Goal: Task Accomplishment & Management: Use online tool/utility

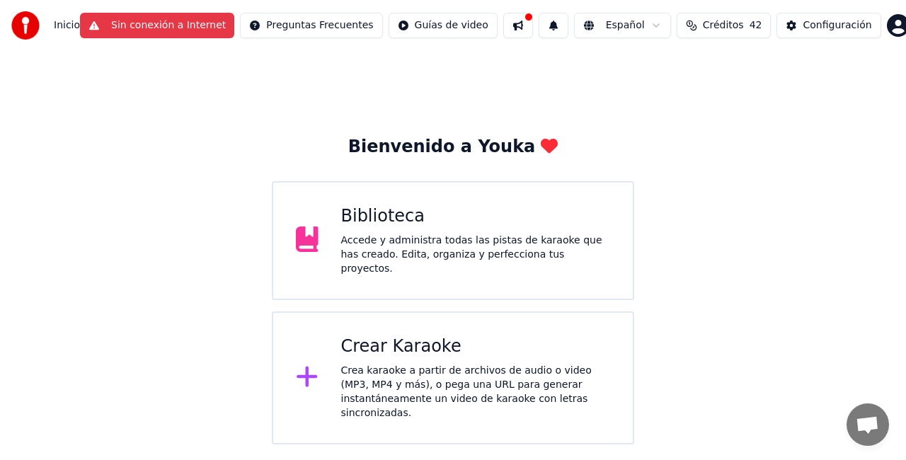
click at [405, 341] on div "Crear Karaoke" at bounding box center [476, 346] width 270 height 23
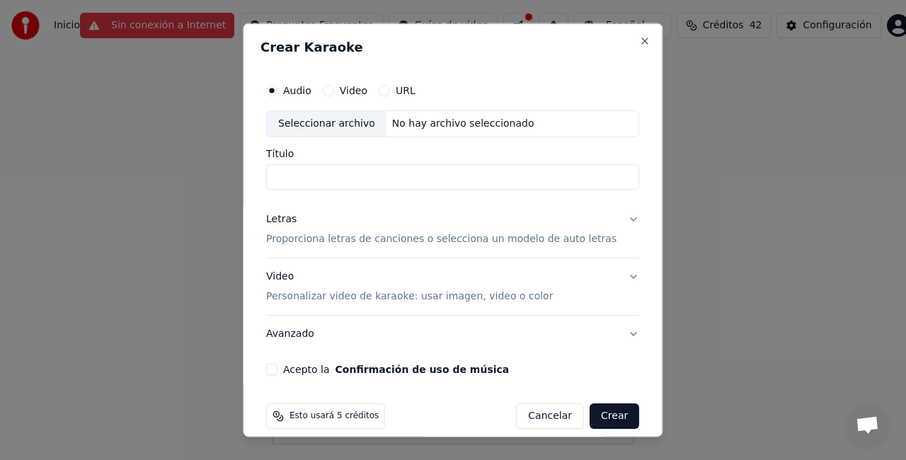
click at [341, 174] on input "Título" at bounding box center [452, 175] width 373 height 25
click at [343, 119] on div "Seleccionar archivo" at bounding box center [327, 123] width 120 height 25
type input "**********"
click at [283, 230] on div "Letras Proporciona letras de canciones o selecciona un modelo de auto letras" at bounding box center [441, 229] width 350 height 34
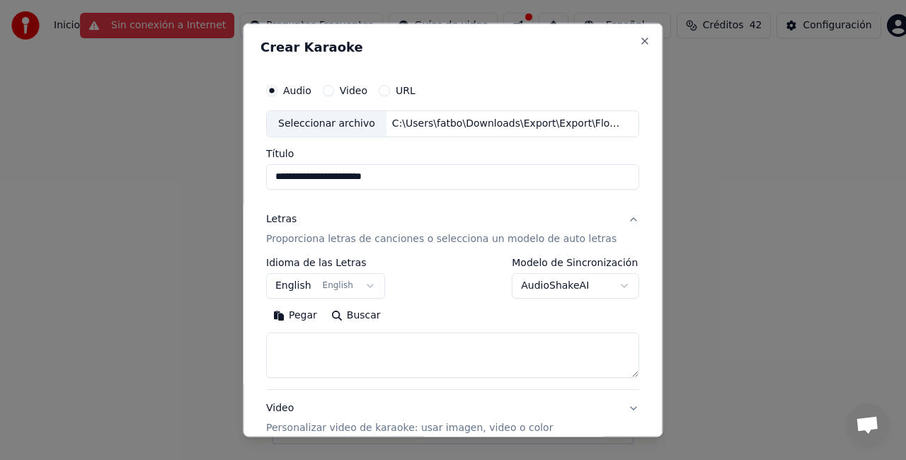
click at [323, 286] on button "English English" at bounding box center [325, 284] width 119 height 25
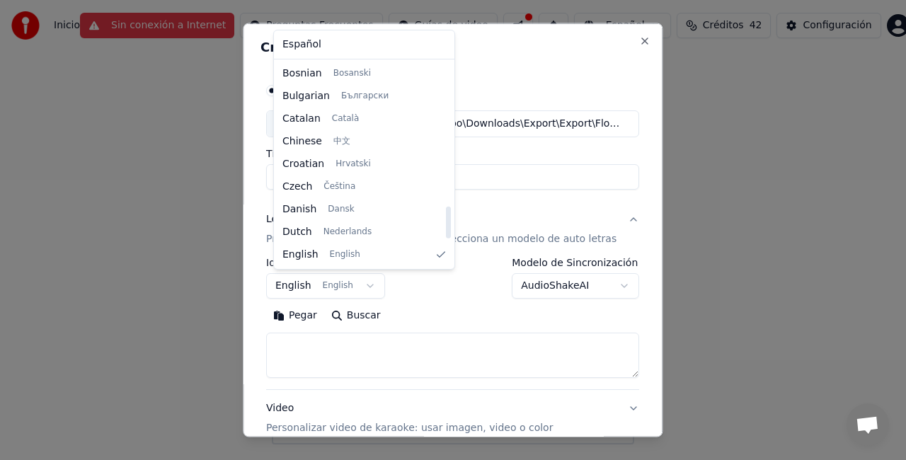
scroll to position [914, 0]
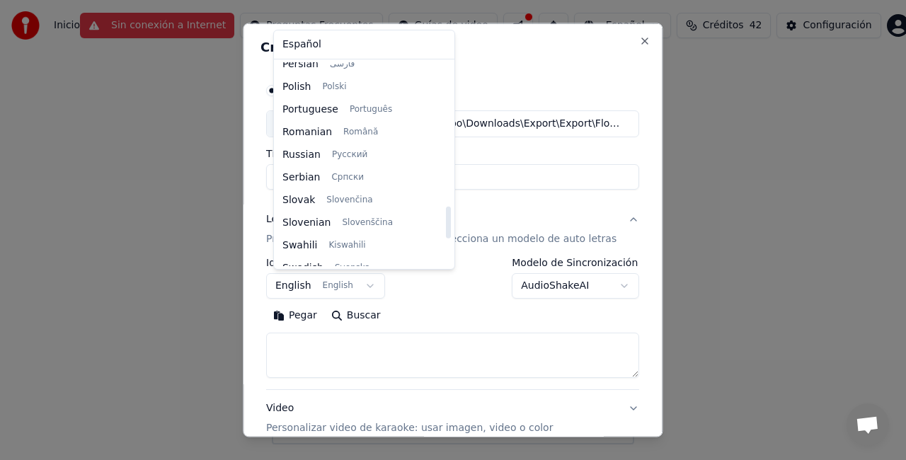
click at [444, 222] on div at bounding box center [447, 164] width 7 height 204
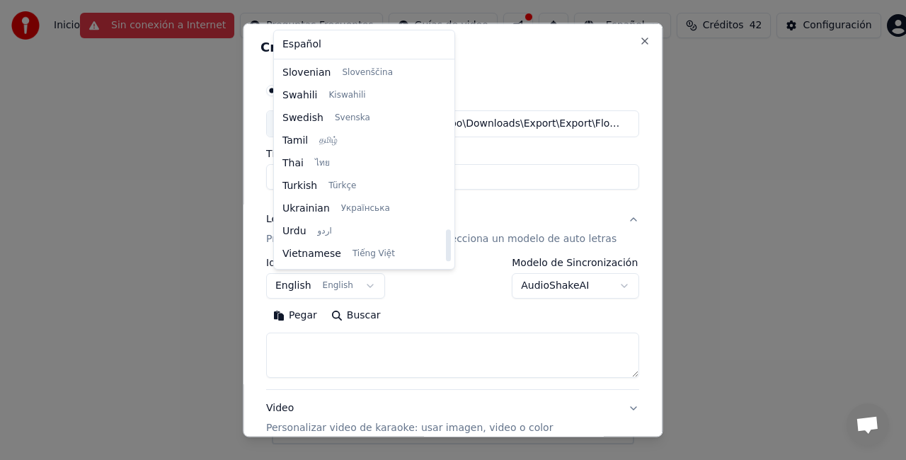
scroll to position [1073, 0]
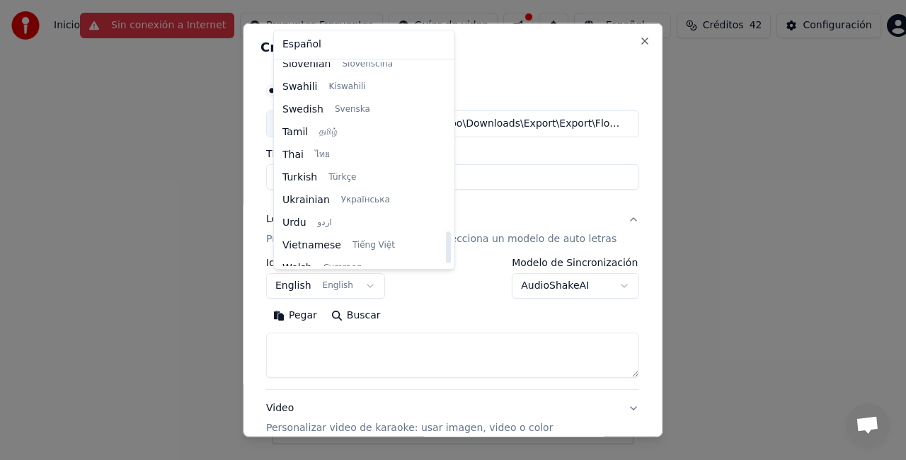
drag, startPoint x: 432, startPoint y: 221, endPoint x: 428, endPoint y: 246, distance: 25.0
click at [446, 246] on div at bounding box center [448, 247] width 5 height 32
select select "**"
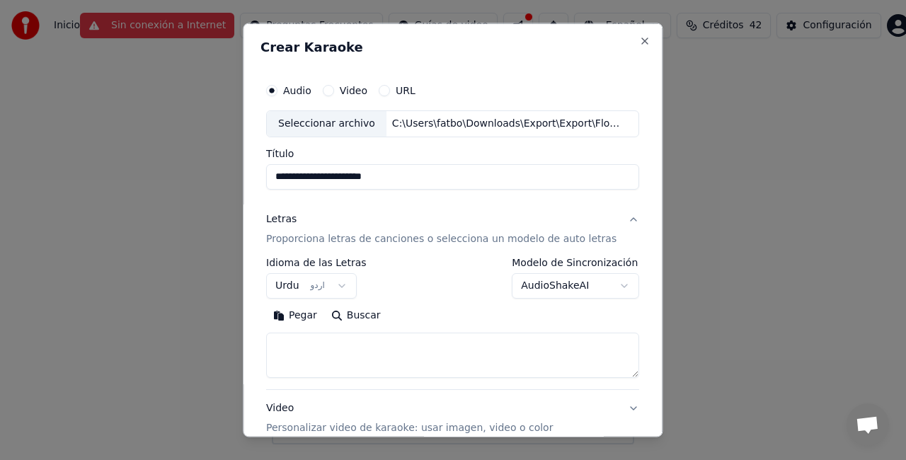
click at [348, 241] on p "Proporciona letras de canciones o selecciona un modelo de auto letras" at bounding box center [441, 238] width 350 height 14
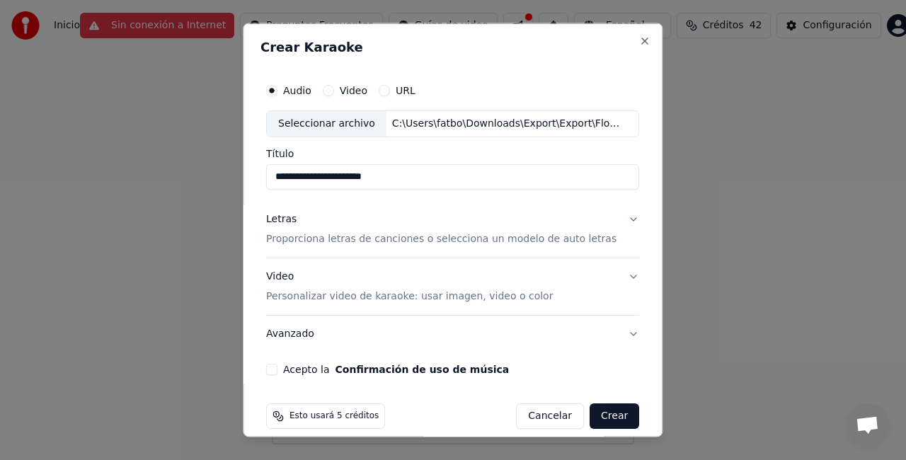
click at [287, 219] on div "Letras" at bounding box center [281, 219] width 30 height 14
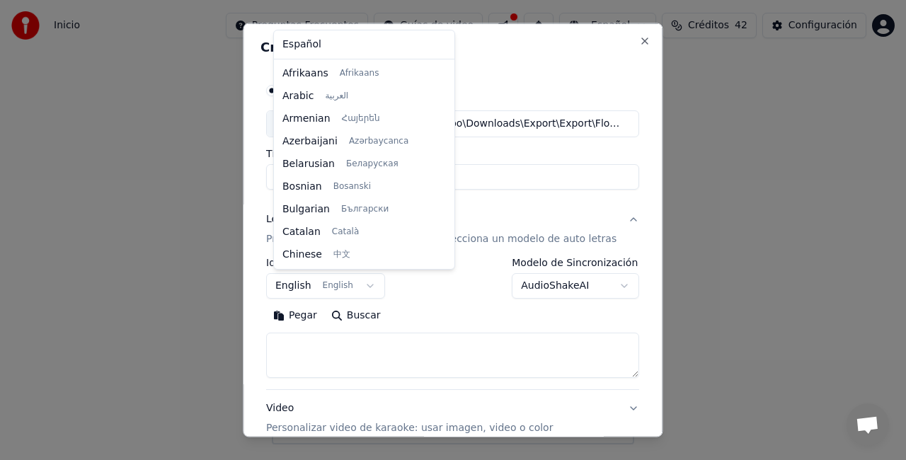
click at [369, 284] on body "**********" at bounding box center [453, 222] width 906 height 444
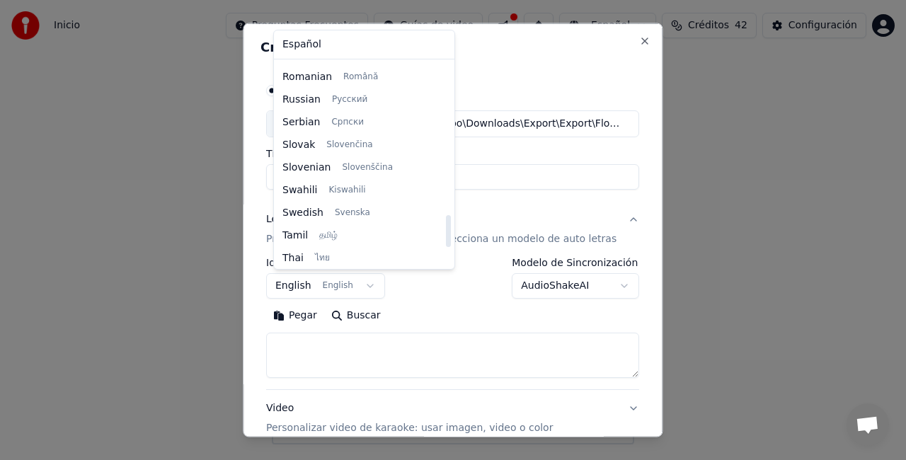
scroll to position [964, 0]
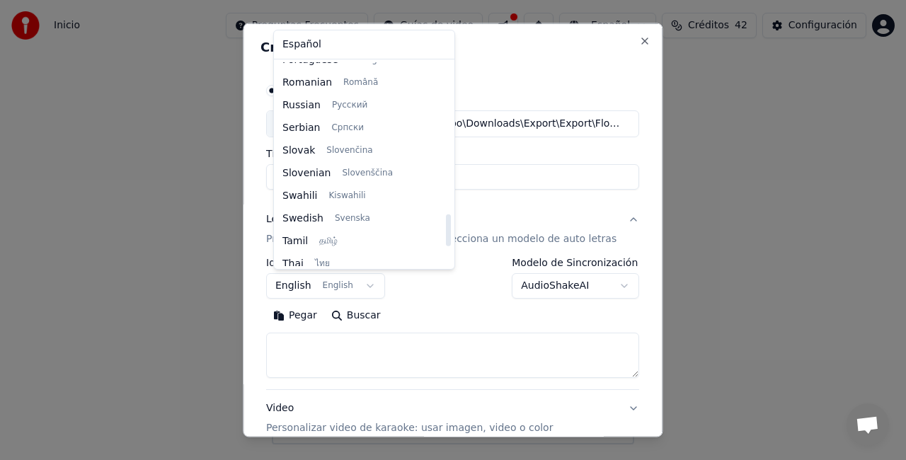
drag, startPoint x: 430, startPoint y: 97, endPoint x: 432, endPoint y: 231, distance: 133.8
click at [446, 231] on div at bounding box center [448, 230] width 5 height 32
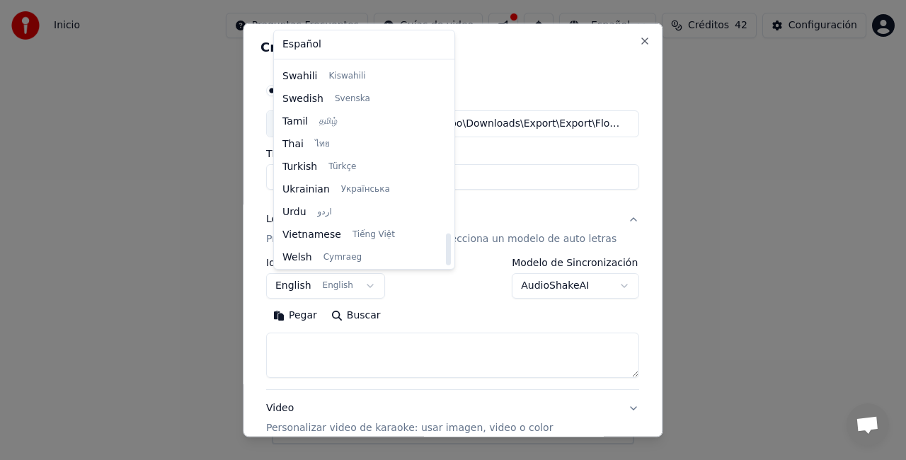
scroll to position [1086, 0]
drag, startPoint x: 431, startPoint y: 228, endPoint x: 429, endPoint y: 258, distance: 29.8
click at [446, 258] on div at bounding box center [448, 250] width 5 height 32
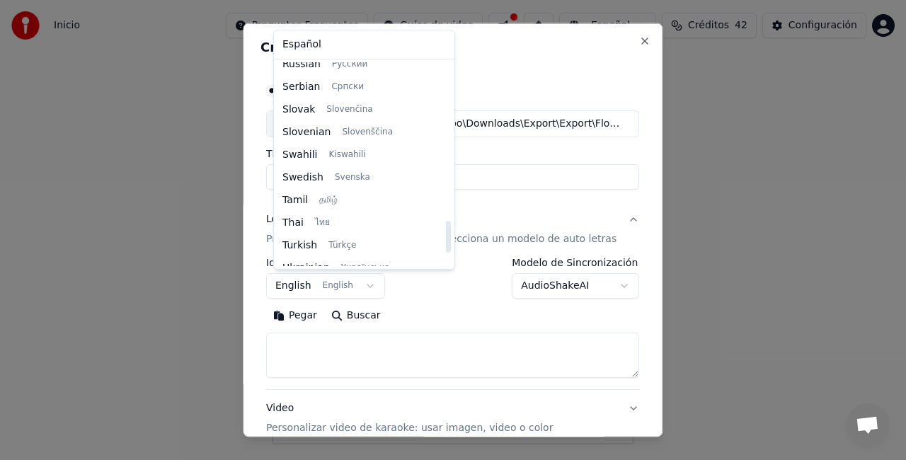
scroll to position [1023, 0]
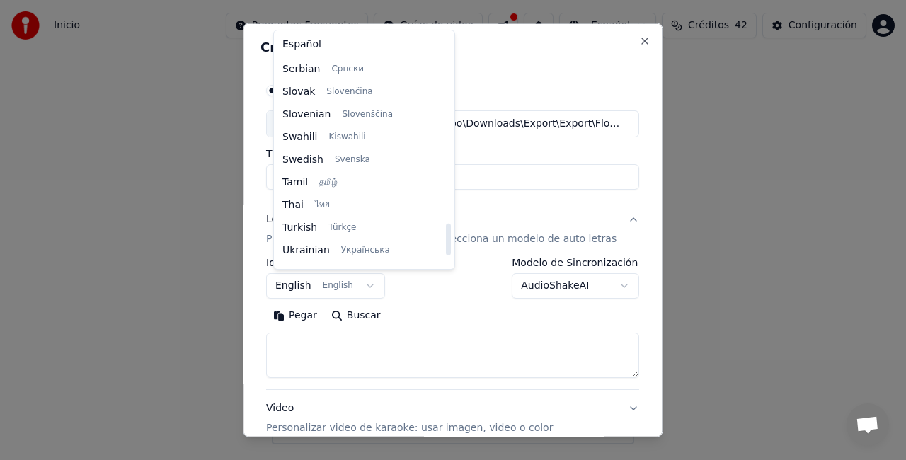
drag, startPoint x: 430, startPoint y: 246, endPoint x: 430, endPoint y: 236, distance: 9.9
click at [446, 236] on div at bounding box center [448, 240] width 5 height 32
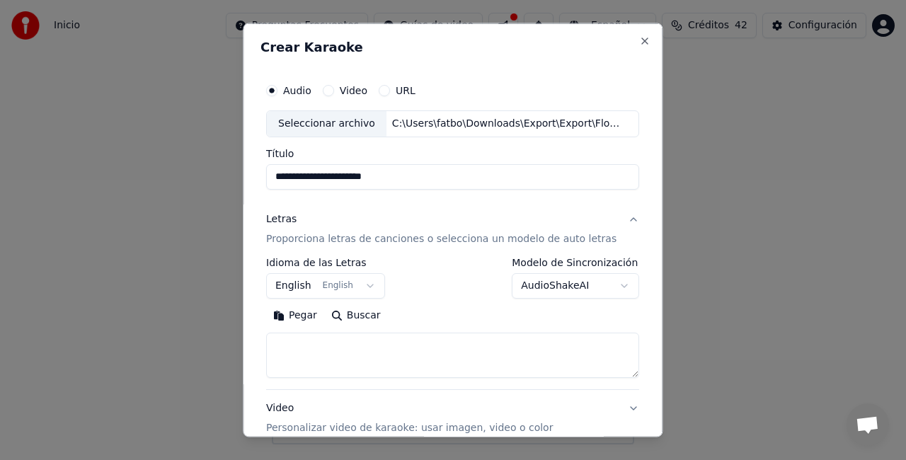
click at [505, 68] on body "**********" at bounding box center [453, 222] width 906 height 444
click at [578, 280] on body "**********" at bounding box center [453, 222] width 906 height 444
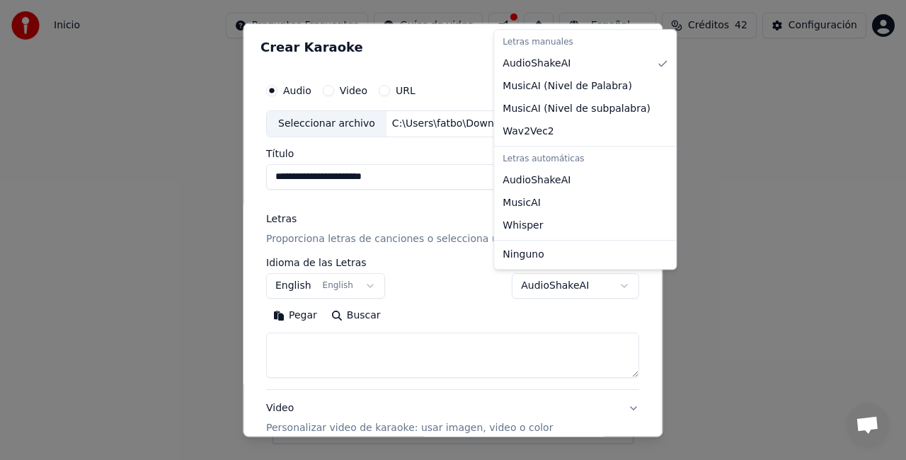
select select "**********"
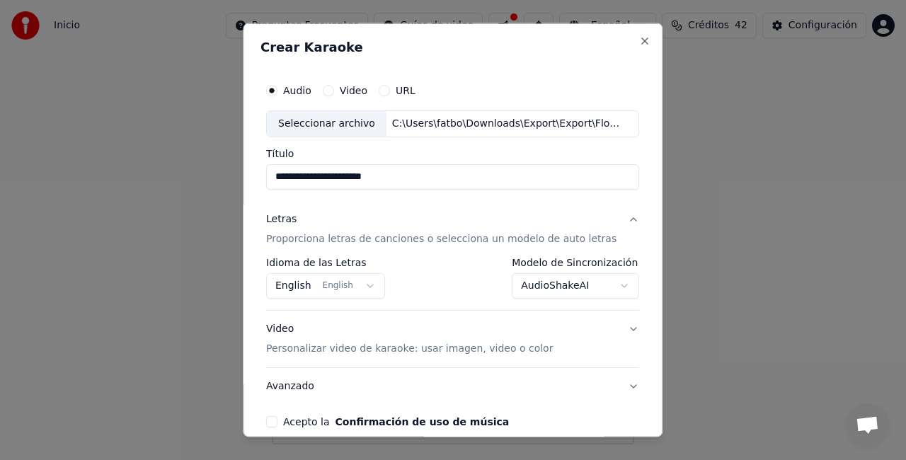
click at [345, 348] on p "Personalizar video de karaoke: usar imagen, video o color" at bounding box center [409, 348] width 287 height 14
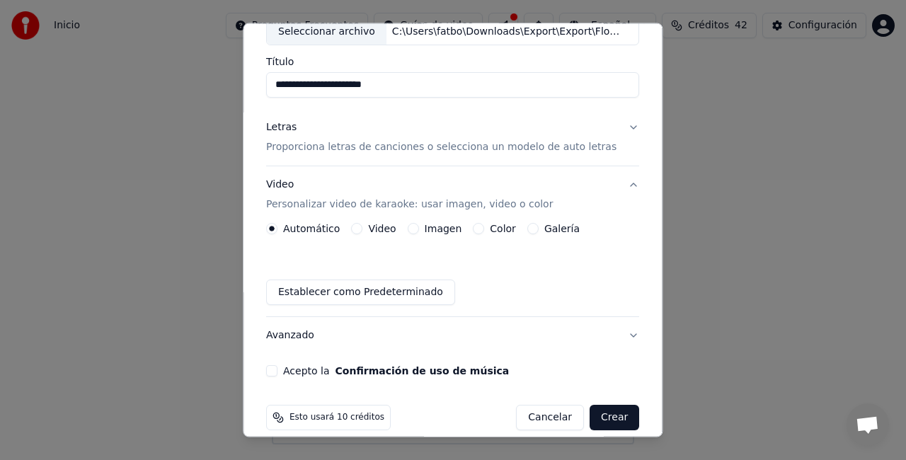
scroll to position [106, 0]
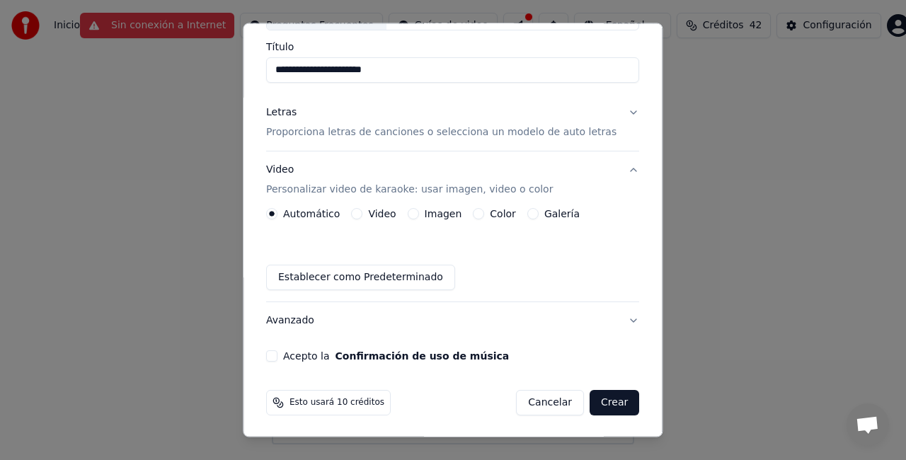
click at [502, 212] on label "Color" at bounding box center [503, 214] width 26 height 10
click at [485, 212] on button "Color" at bounding box center [478, 213] width 11 height 11
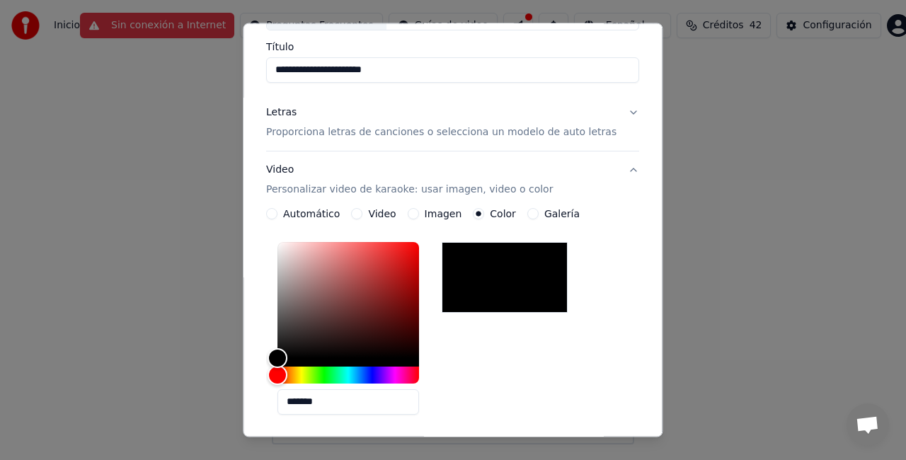
click at [500, 280] on div at bounding box center [505, 277] width 126 height 71
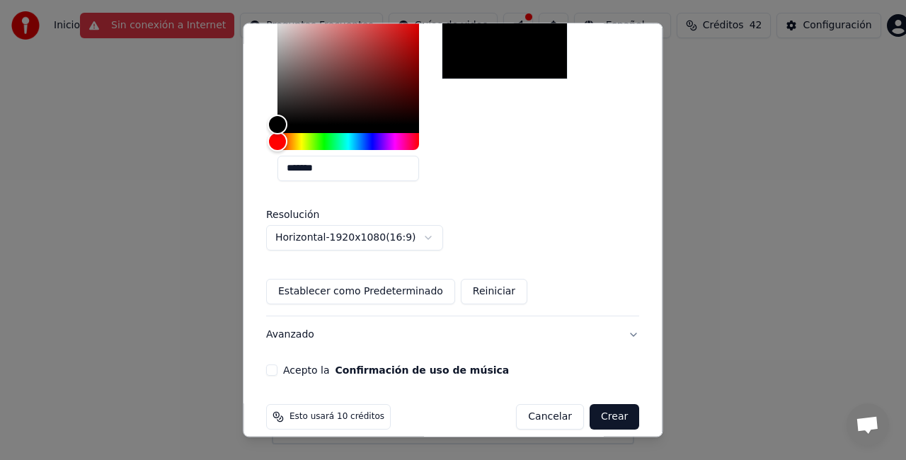
scroll to position [354, 0]
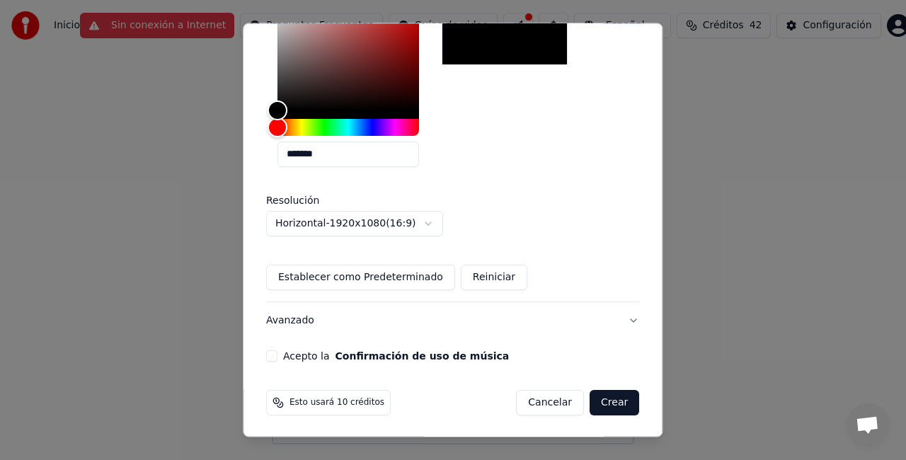
click at [290, 321] on button "Avanzado" at bounding box center [452, 320] width 373 height 37
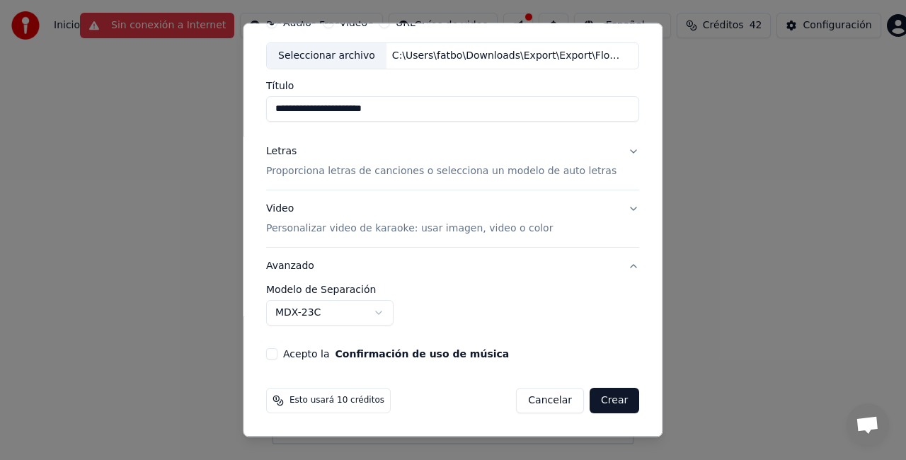
scroll to position [65, 0]
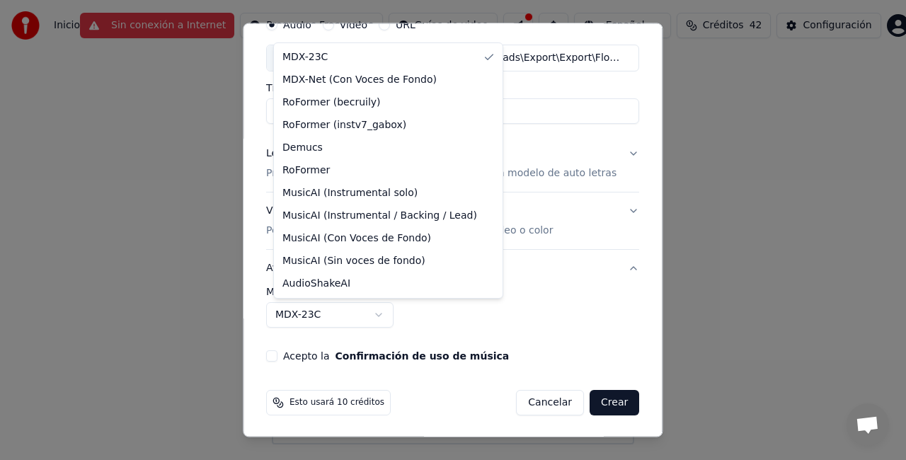
click at [379, 305] on body "**********" at bounding box center [453, 222] width 906 height 444
click at [535, 295] on body "**********" at bounding box center [453, 222] width 906 height 444
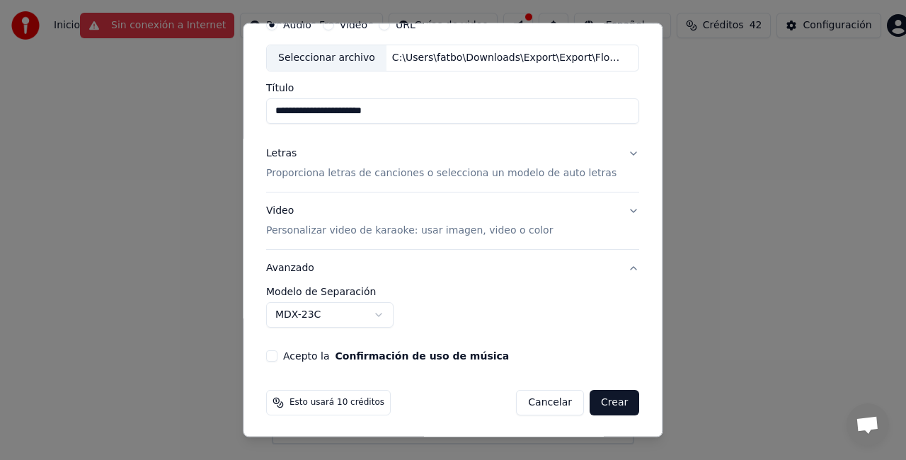
click at [600, 396] on button "Crear" at bounding box center [614, 402] width 50 height 25
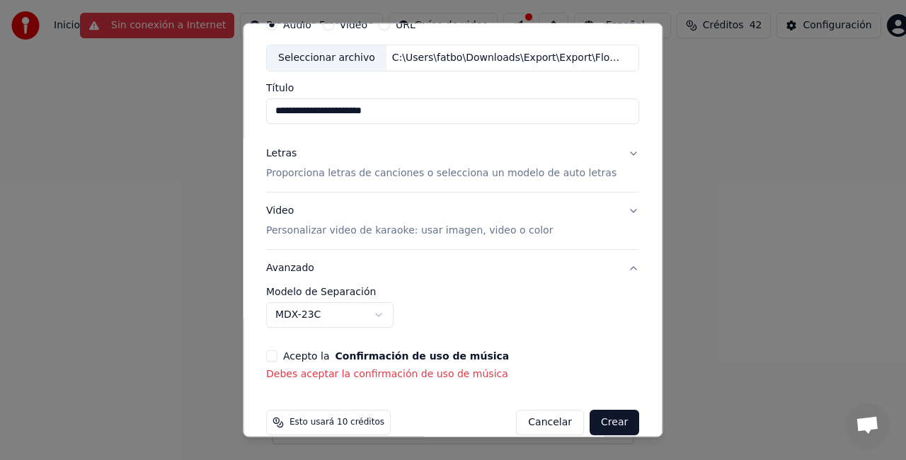
click at [277, 357] on button "Acepto la Confirmación de uso de música" at bounding box center [271, 355] width 11 height 11
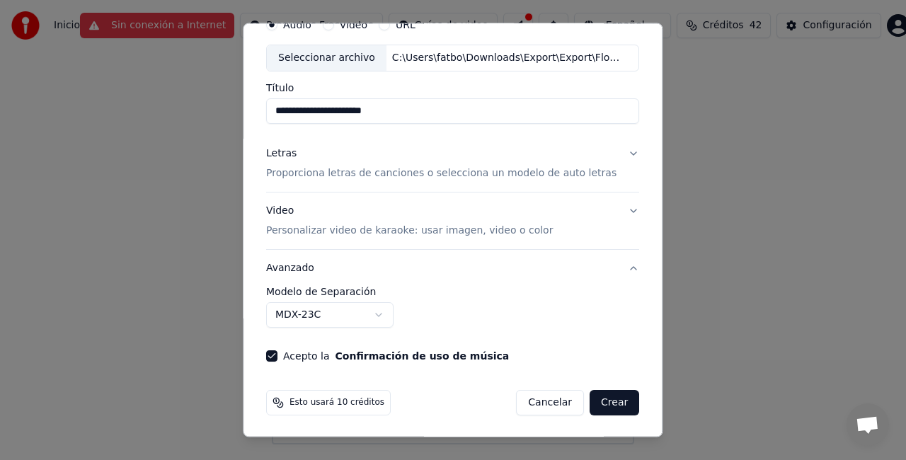
click at [599, 399] on button "Crear" at bounding box center [614, 402] width 50 height 25
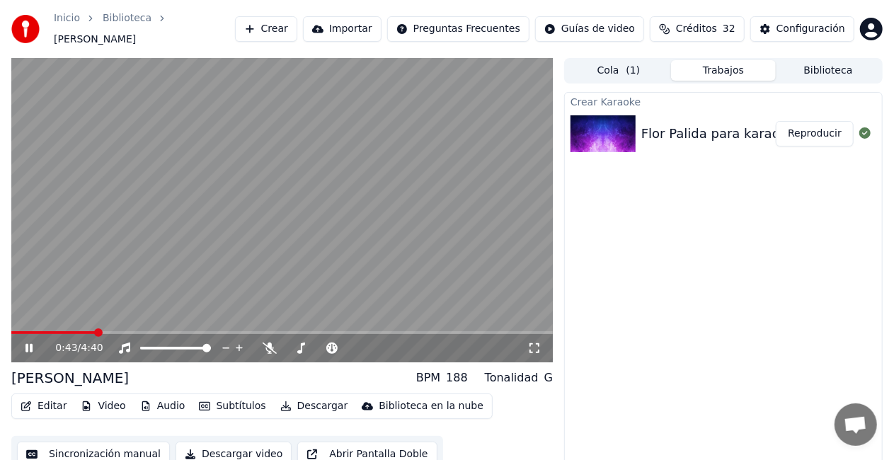
click at [28, 344] on icon at bounding box center [28, 348] width 7 height 8
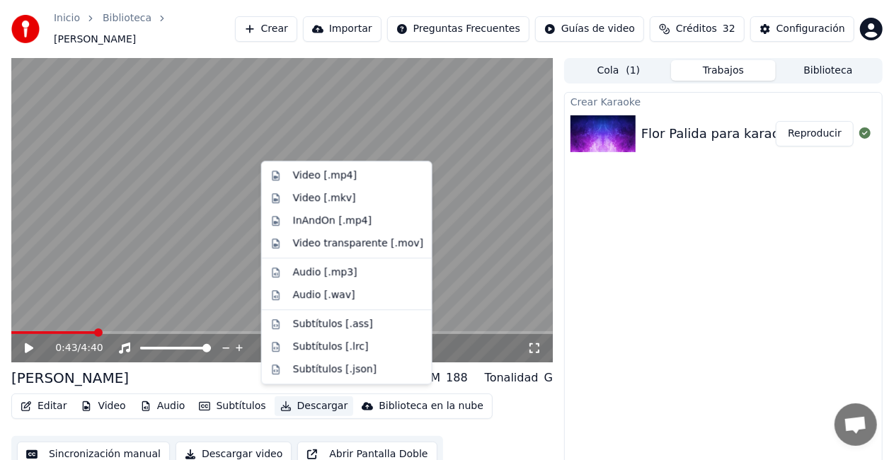
click at [314, 401] on button "Descargar" at bounding box center [314, 406] width 79 height 20
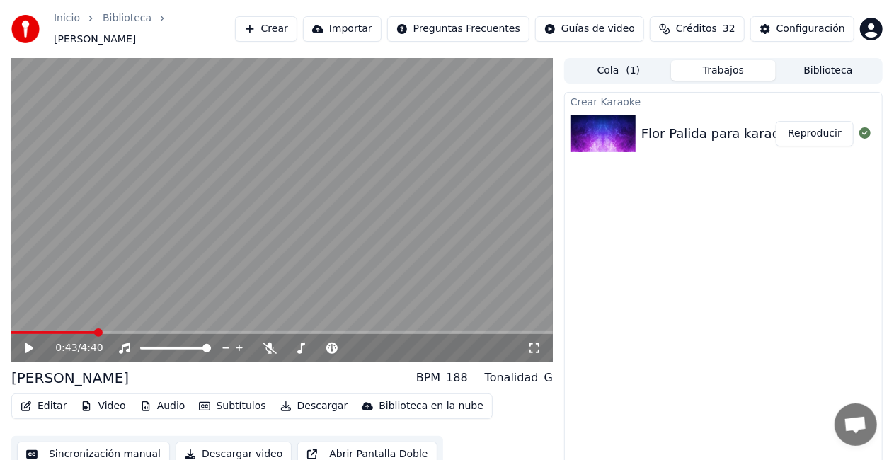
click at [280, 401] on icon "button" at bounding box center [285, 406] width 11 height 10
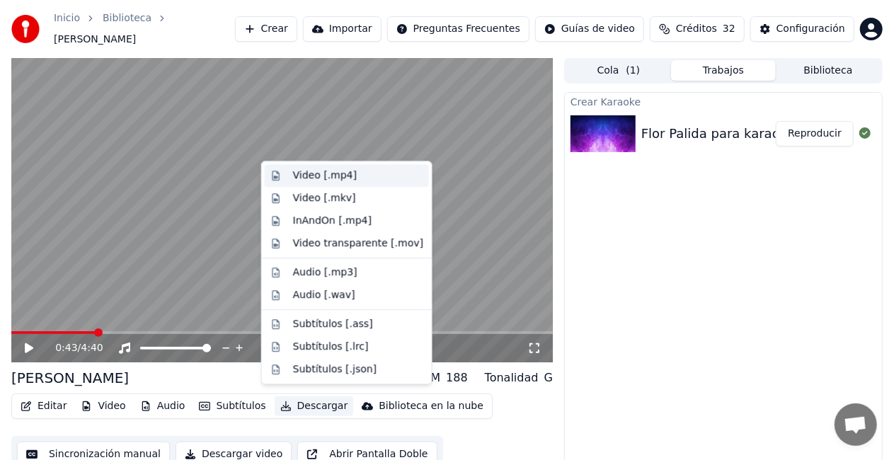
click at [323, 174] on div "Video [.mp4]" at bounding box center [325, 175] width 64 height 14
